Goal: Information Seeking & Learning: Compare options

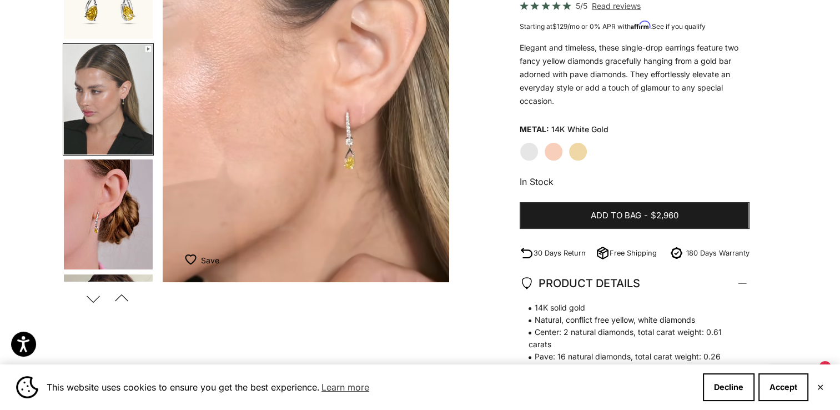
scroll to position [182, 0]
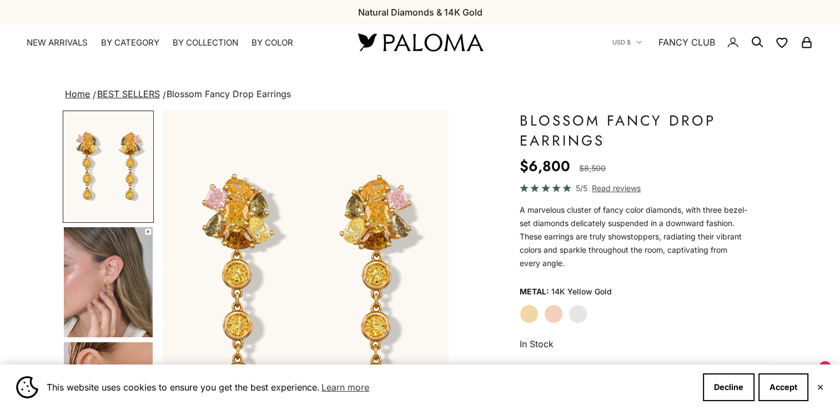
scroll to position [53, 0]
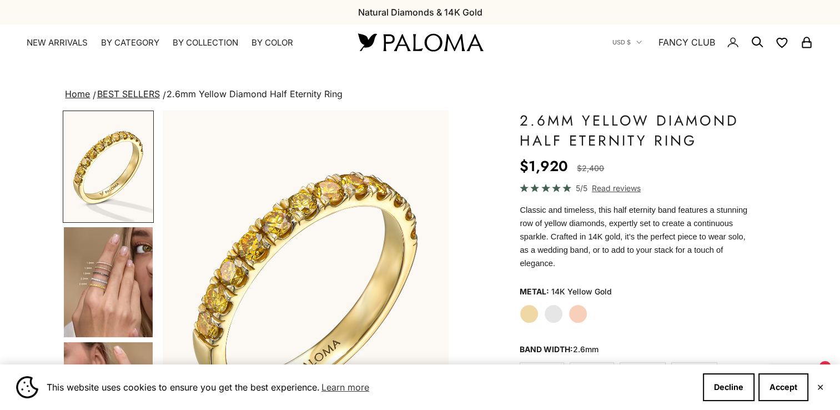
scroll to position [40, 0]
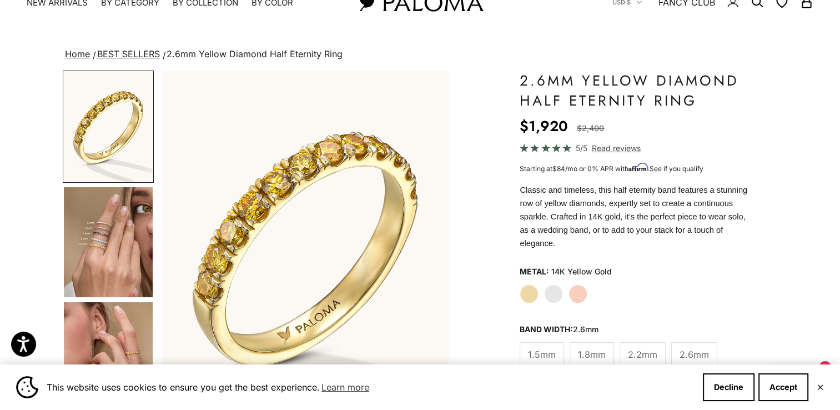
click at [120, 246] on img "Go to item 4" at bounding box center [108, 242] width 89 height 110
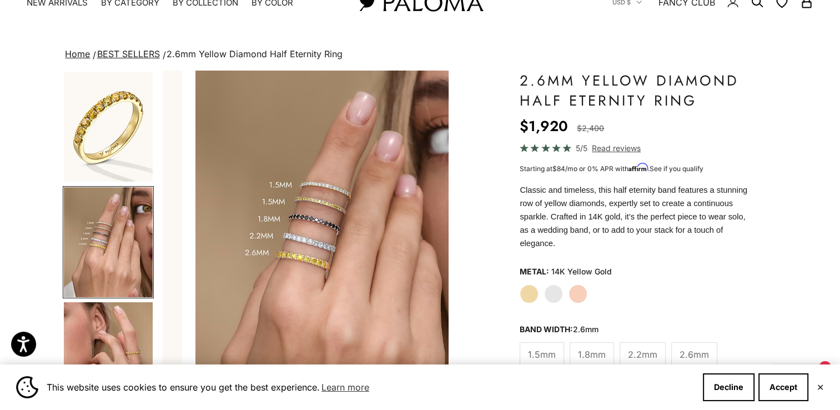
scroll to position [0, 299]
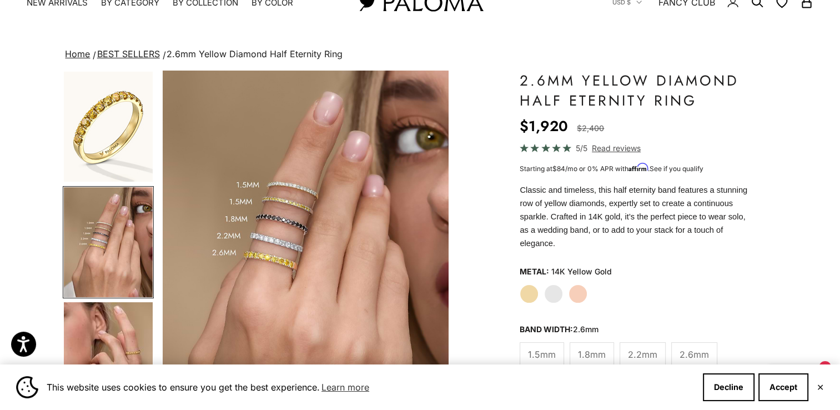
click at [527, 284] on label "Yellow Gold" at bounding box center [529, 293] width 19 height 19
click at [555, 342] on label "1.5mm" at bounding box center [542, 354] width 44 height 25
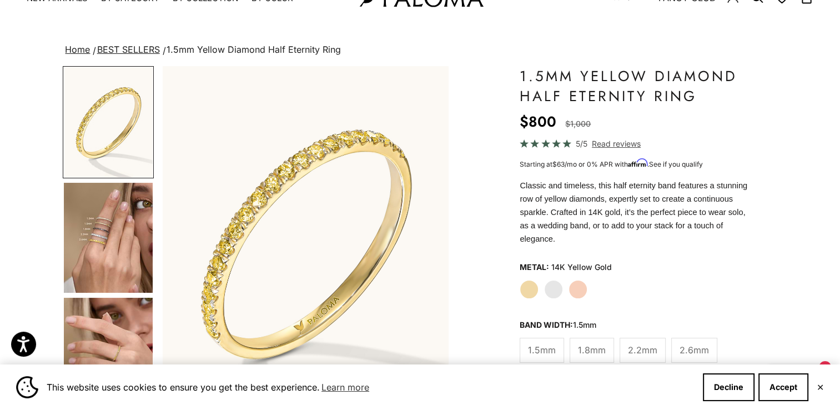
scroll to position [97, 0]
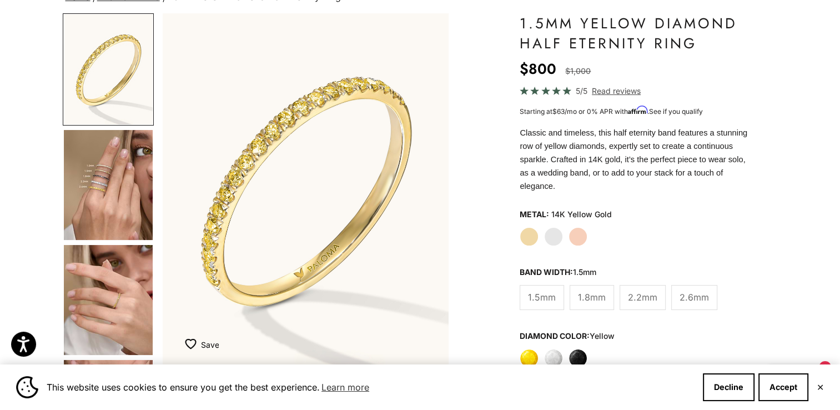
click at [680, 290] on span "2.6mm" at bounding box center [694, 297] width 29 height 14
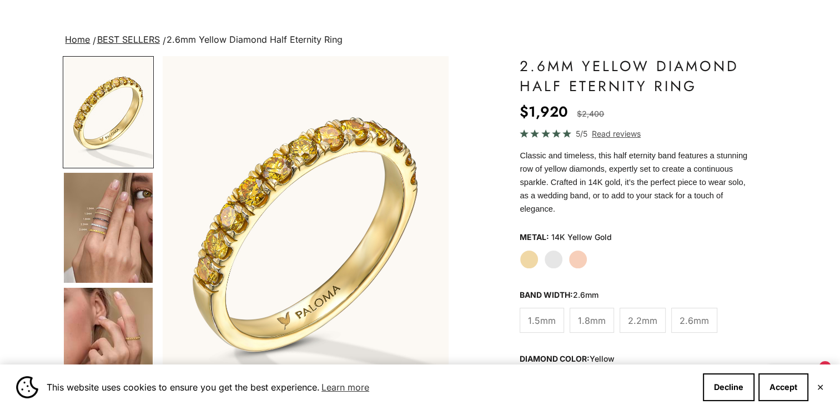
scroll to position [57, 0]
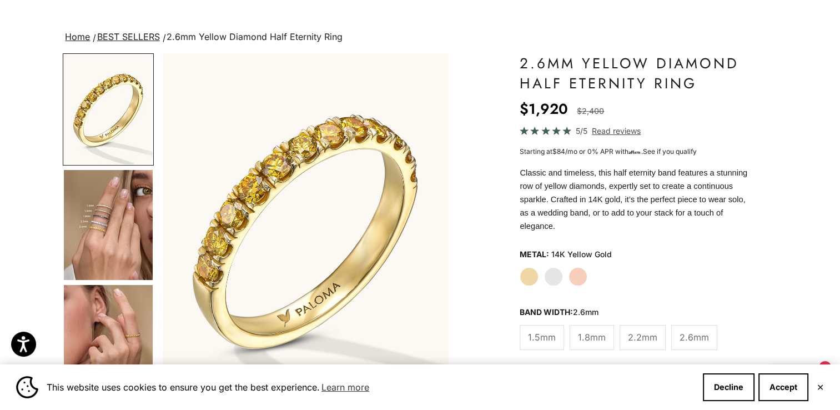
click at [643, 304] on div "Band Width: 2.6mm" at bounding box center [634, 312] width 229 height 17
click at [622, 330] on label "2.2mm" at bounding box center [643, 337] width 46 height 25
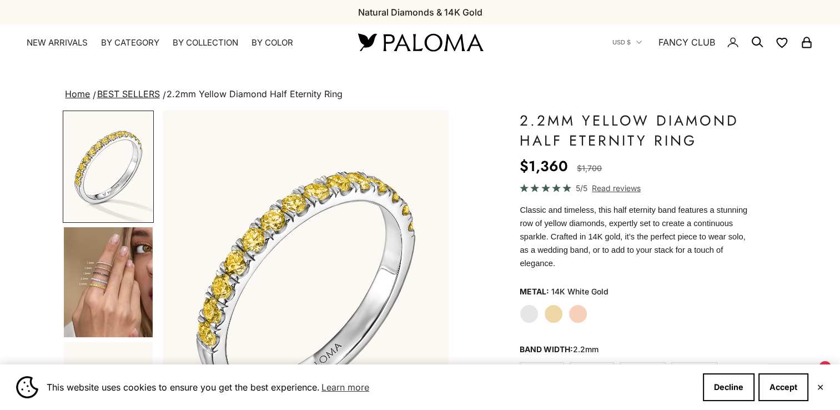
scroll to position [130, 0]
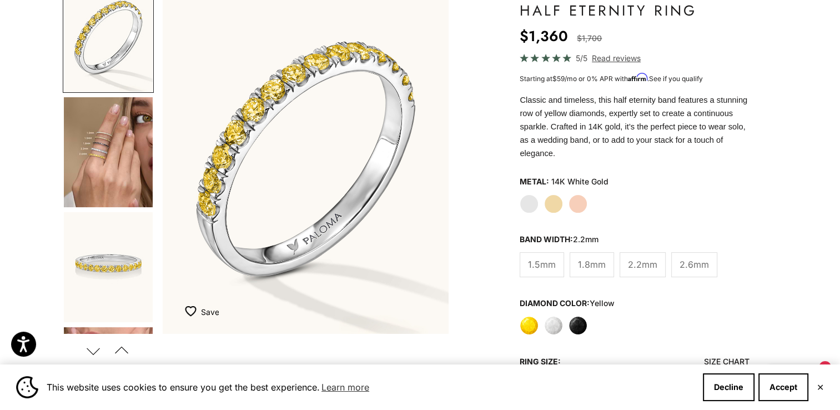
click at [685, 257] on span "2.6mm" at bounding box center [694, 264] width 29 height 14
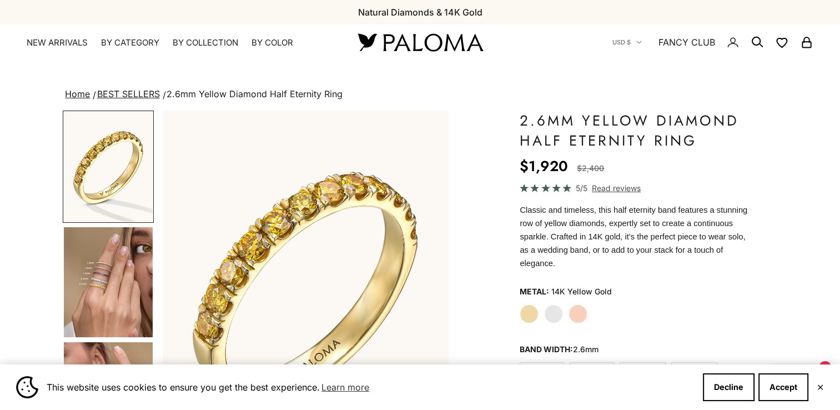
scroll to position [171, 0]
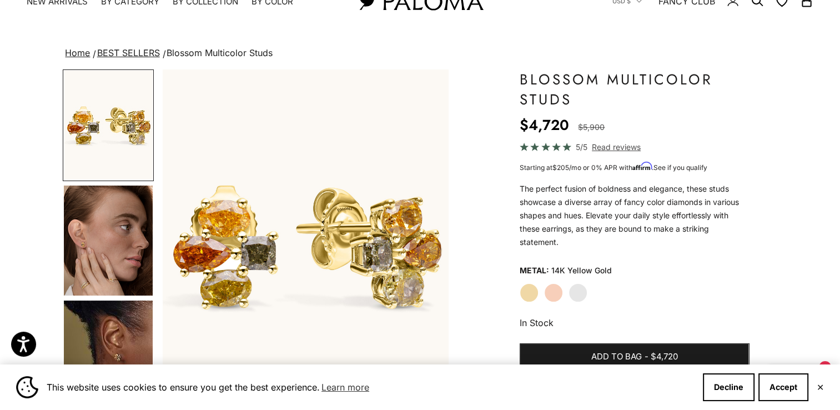
scroll to position [51, 0]
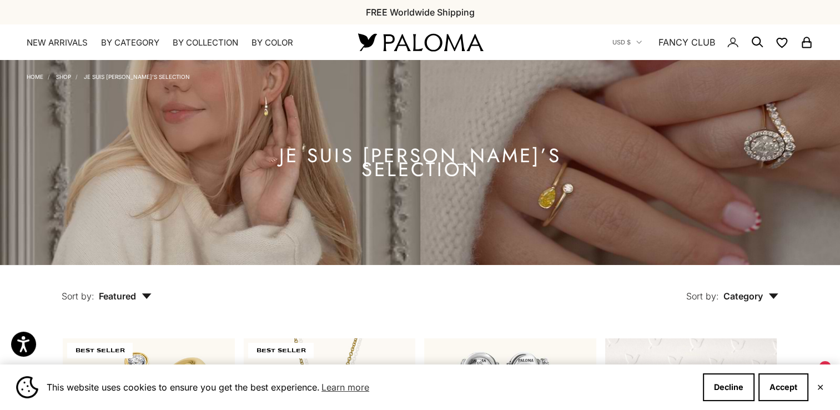
scroll to position [56, 0]
